Goal: Navigation & Orientation: Find specific page/section

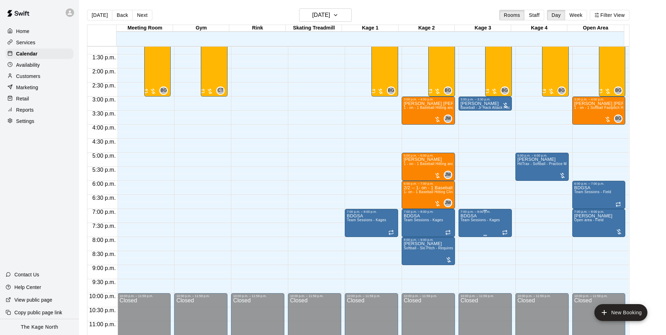
scroll to position [379, 0]
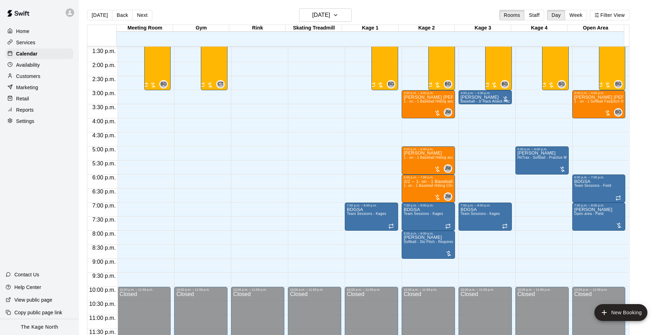
click at [71, 18] on div at bounding box center [71, 13] width 15 height 14
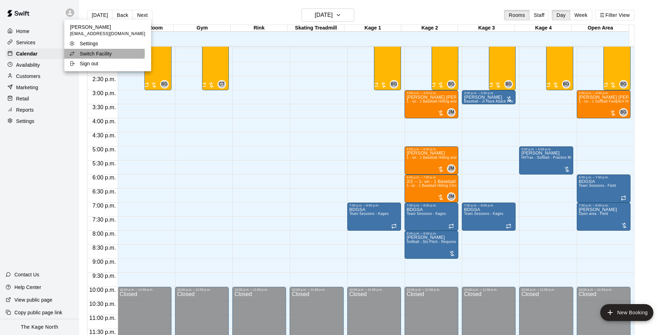
click at [93, 54] on p "Switch Facility" at bounding box center [96, 53] width 32 height 7
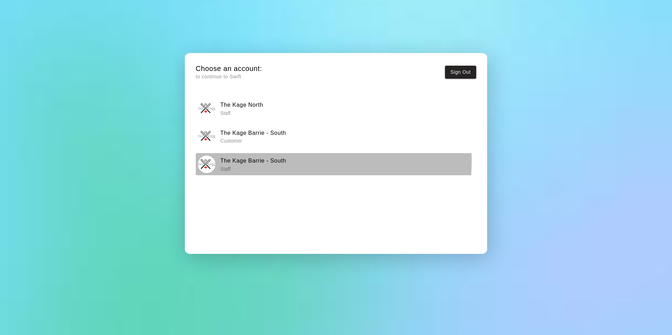
click at [274, 161] on h6 "The Kage Barrie - South" at bounding box center [253, 160] width 66 height 9
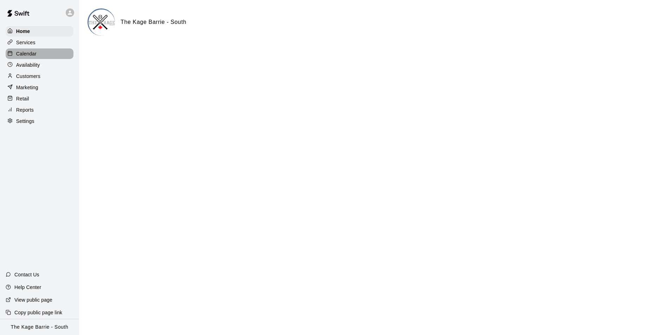
click at [22, 55] on p "Calendar" at bounding box center [26, 53] width 20 height 7
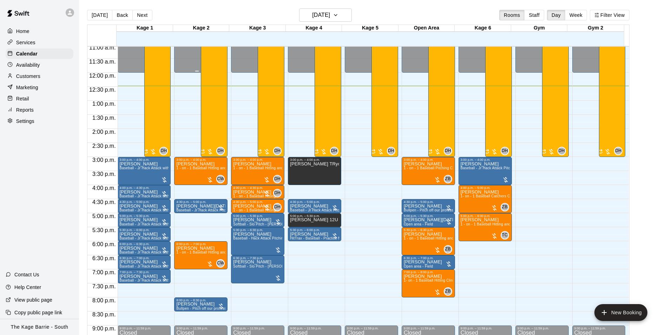
scroll to position [203, 0]
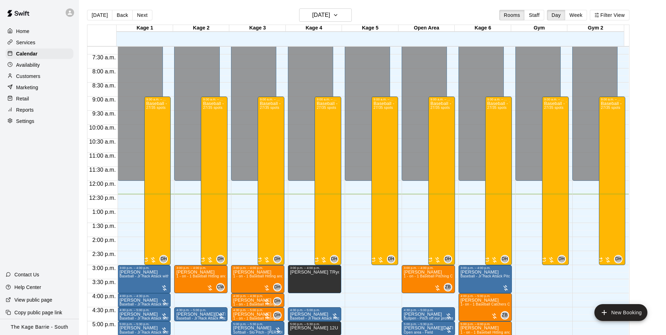
click at [72, 14] on icon at bounding box center [70, 12] width 6 height 6
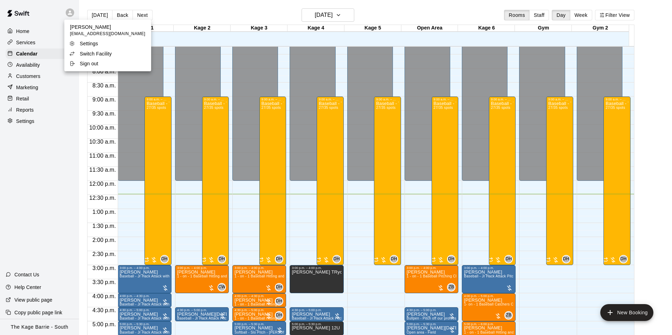
click at [91, 50] on p "Switch Facility" at bounding box center [96, 53] width 32 height 7
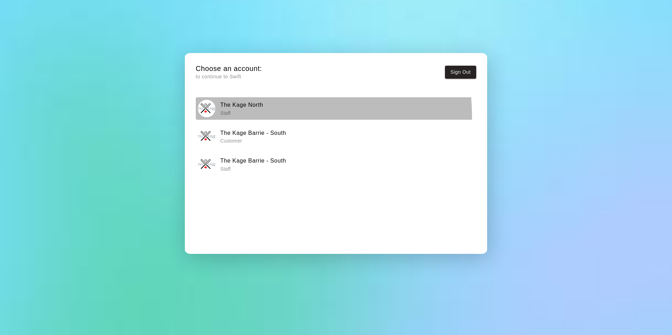
click at [249, 116] on p "Staff" at bounding box center [241, 113] width 43 height 7
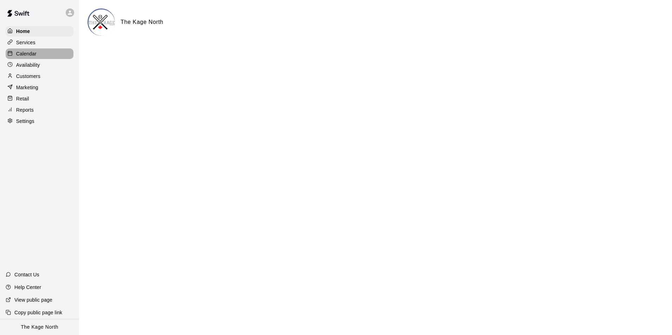
click at [34, 52] on p "Calendar" at bounding box center [26, 53] width 20 height 7
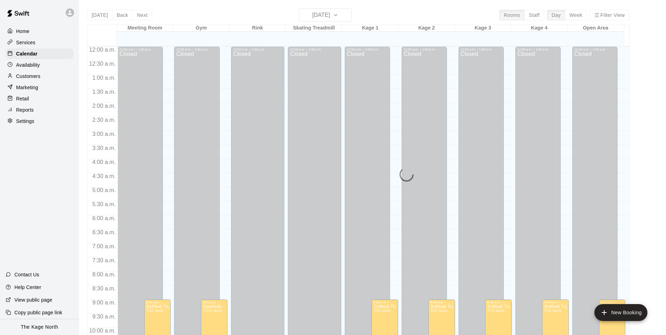
scroll to position [351, 0]
